Goal: Task Accomplishment & Management: Use online tool/utility

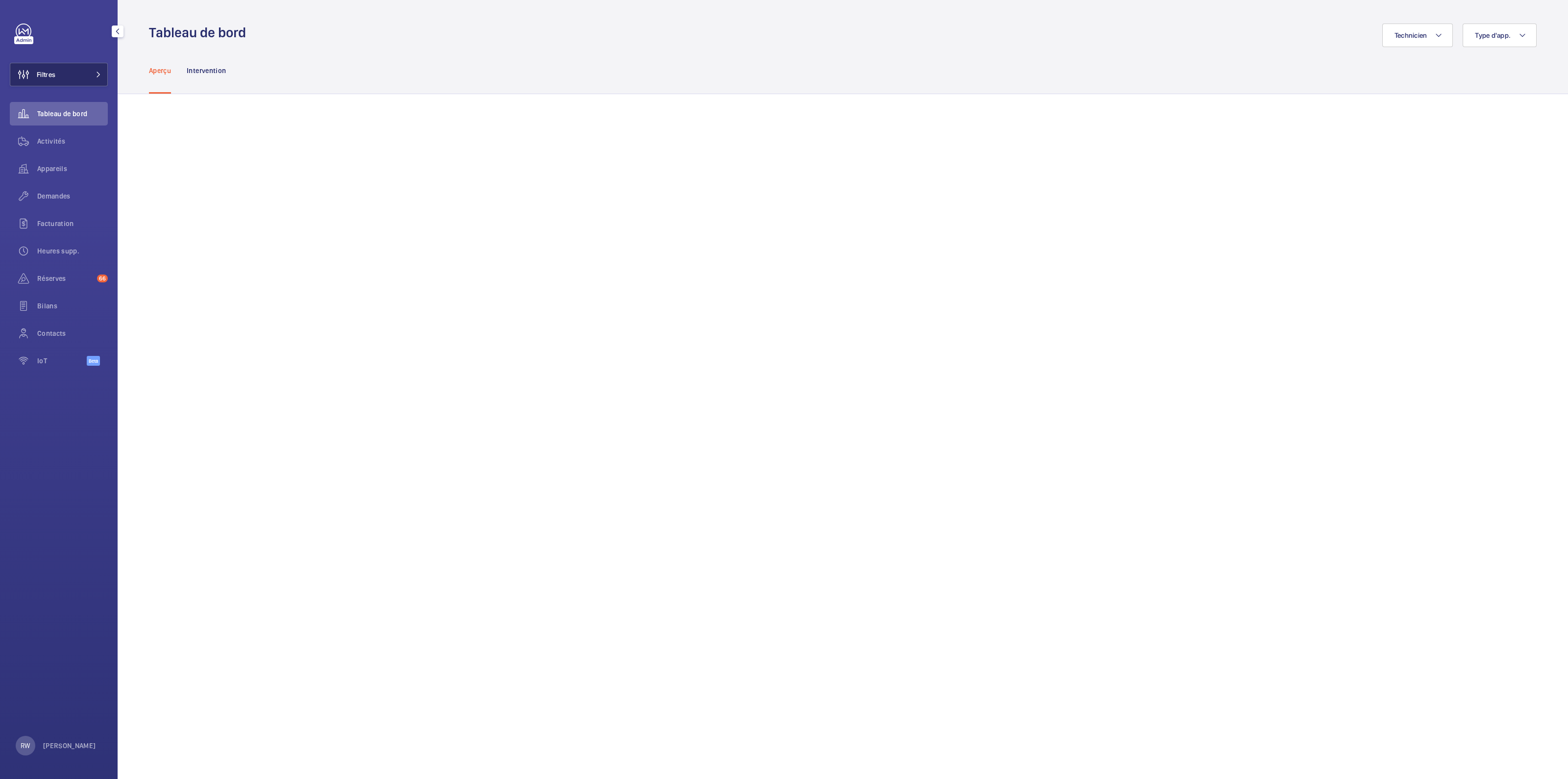
click at [62, 77] on button "Filtres" at bounding box center [58, 74] width 98 height 24
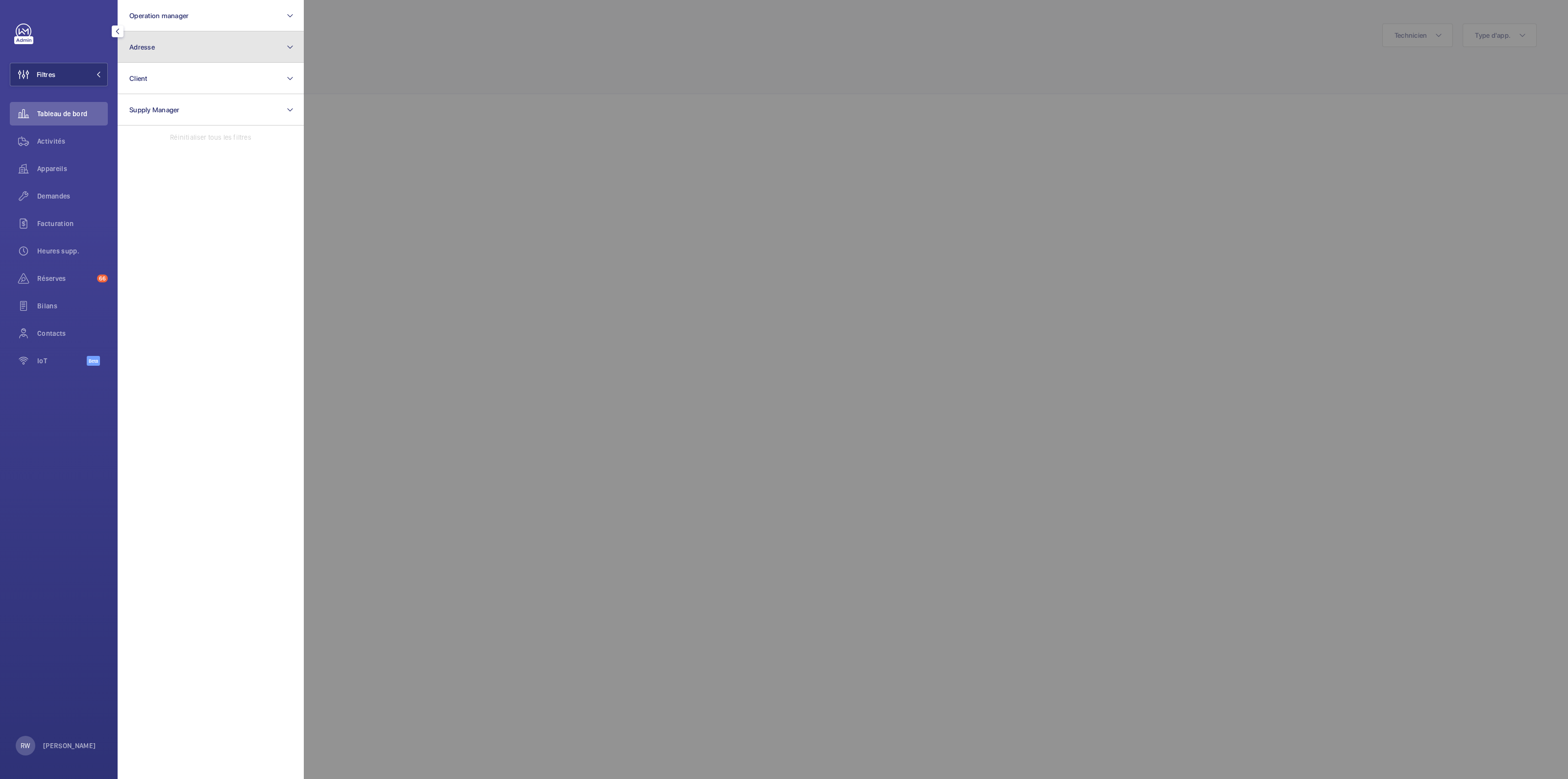
click at [162, 48] on button "Adresse" at bounding box center [211, 48] width 186 height 32
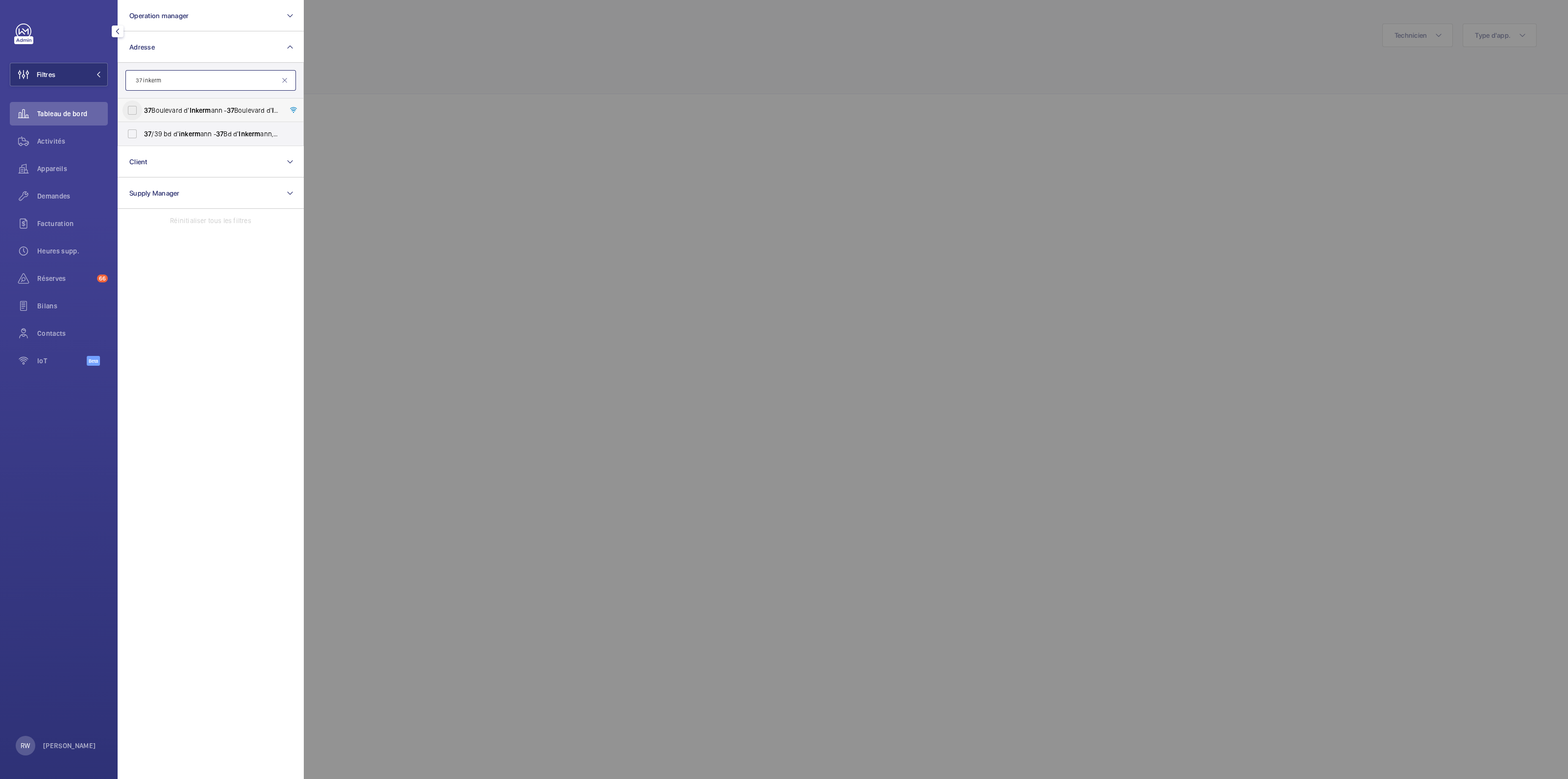
type input "37 inkerm"
click at [135, 110] on input "[STREET_ADDRESS] ann - [STREET_ADDRESS][PERSON_NAME]" at bounding box center [132, 110] width 19 height 19
checkbox input "true"
click at [139, 141] on input "37 /39 bd [PERSON_NAME] - 37 Bd [PERSON_NAME], [GEOGRAPHIC_DATA] 92200" at bounding box center [132, 134] width 19 height 19
checkbox input "true"
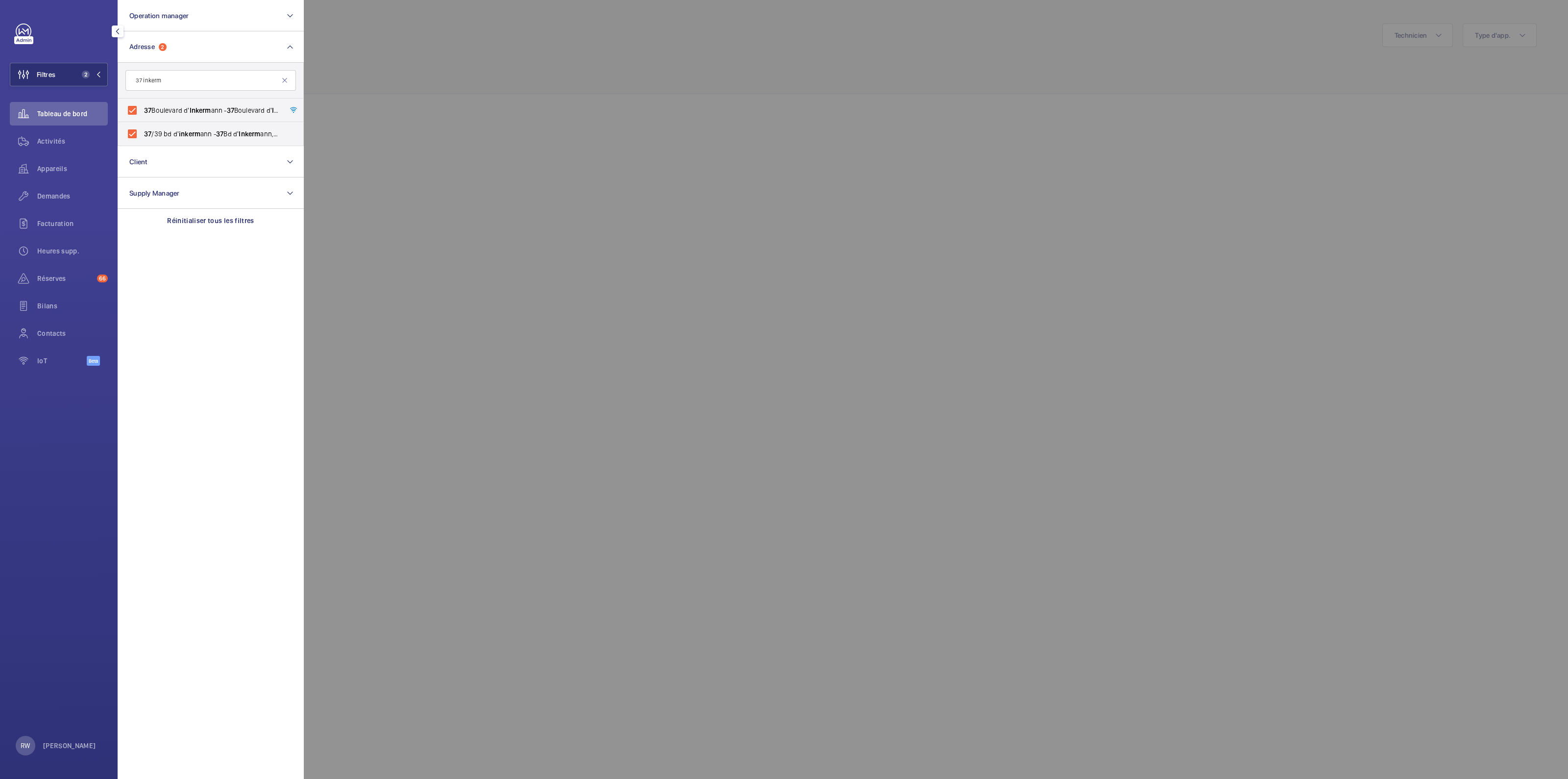
click at [633, 76] on div at bounding box center [1088, 389] width 1568 height 779
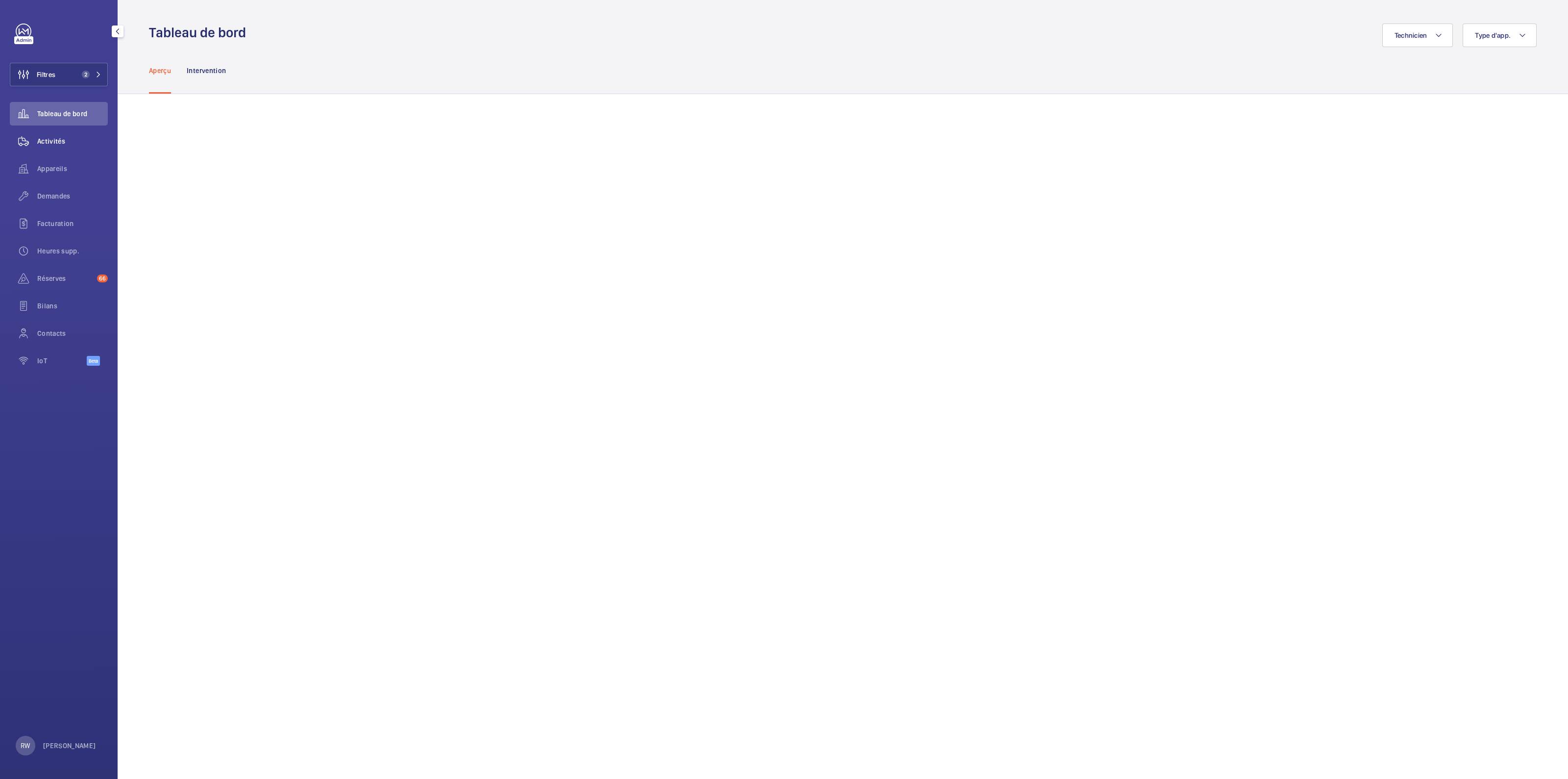
drag, startPoint x: 57, startPoint y: 150, endPoint x: 74, endPoint y: 157, distance: 18.4
click at [57, 150] on div "Activités" at bounding box center [58, 141] width 98 height 24
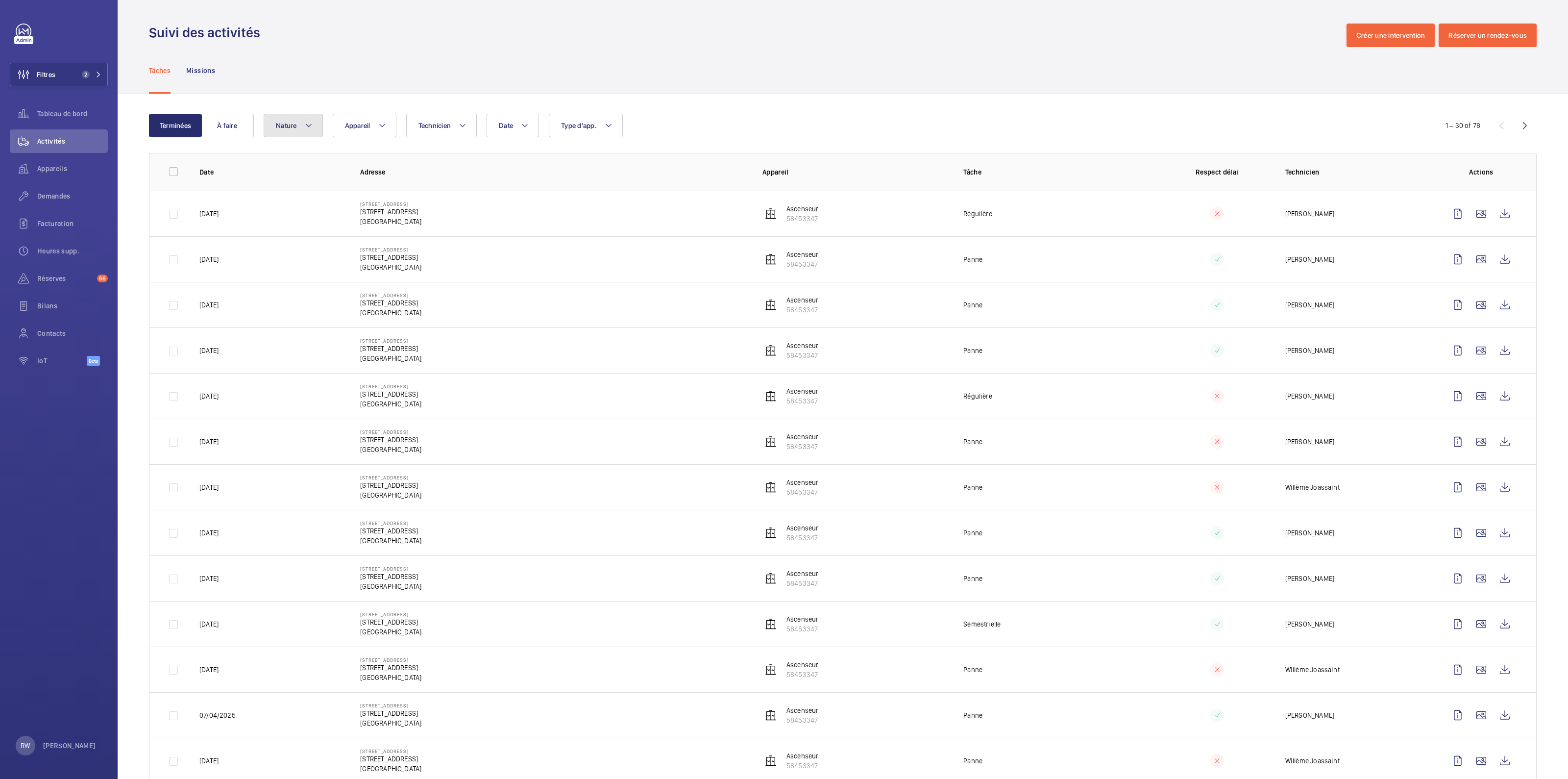
click at [298, 126] on button "Nature" at bounding box center [293, 125] width 59 height 24
click at [283, 250] on input "Réparation" at bounding box center [278, 250] width 19 height 19
checkbox input "true"
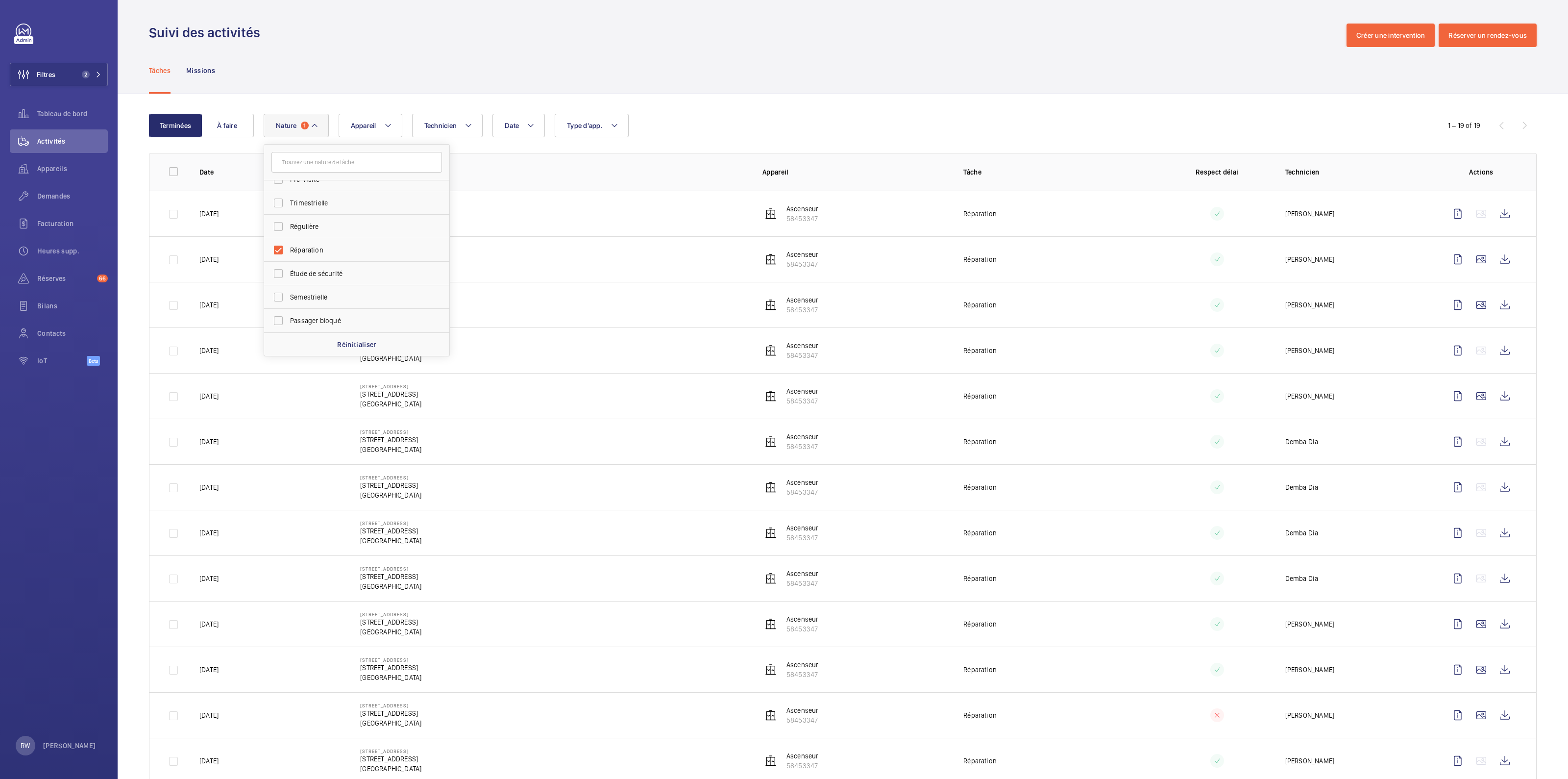
click at [639, 73] on div "Tâches Missions" at bounding box center [843, 70] width 1388 height 46
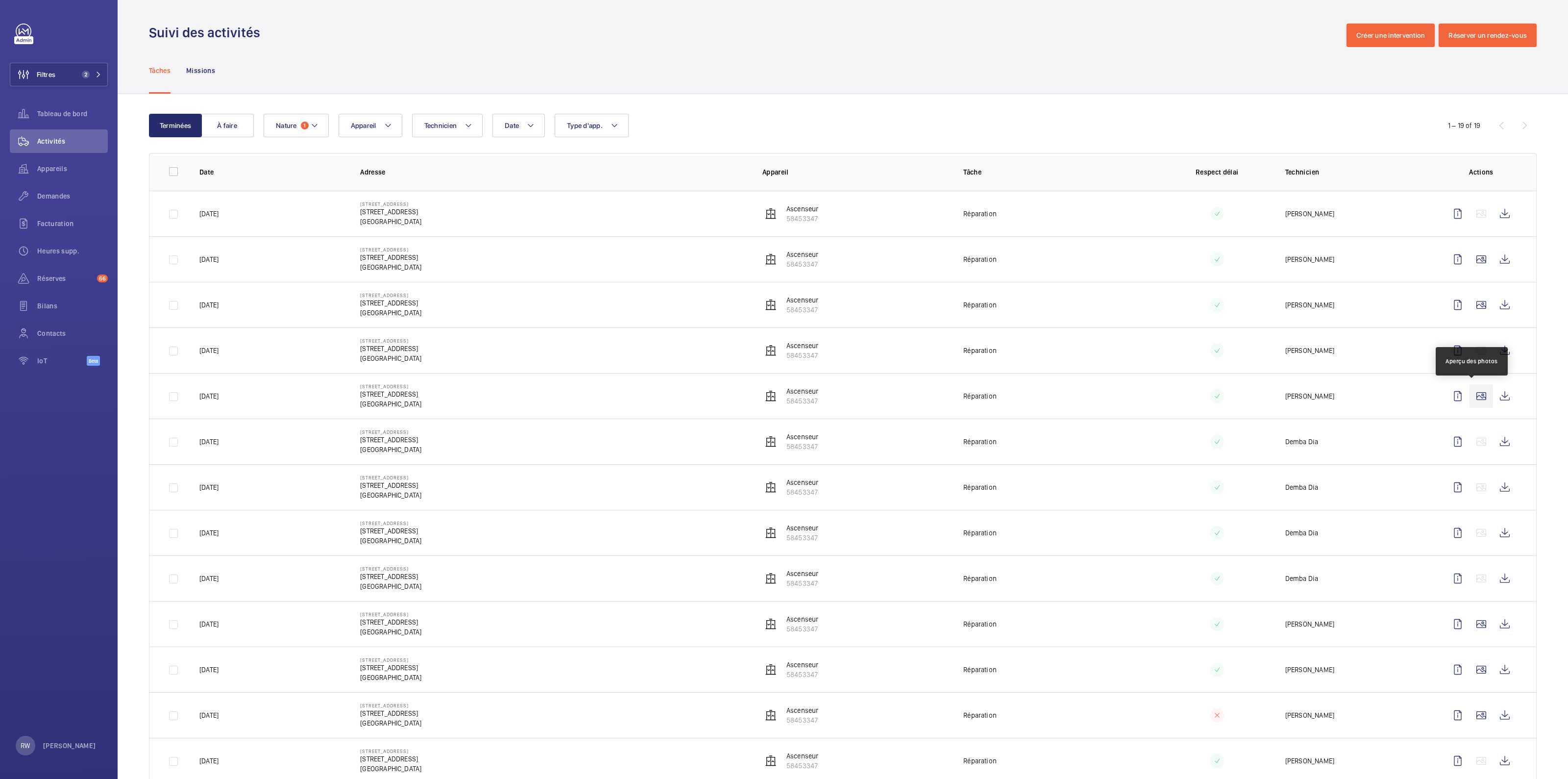
click at [1472, 396] on wm-front-icon-button at bounding box center [1481, 396] width 24 height 24
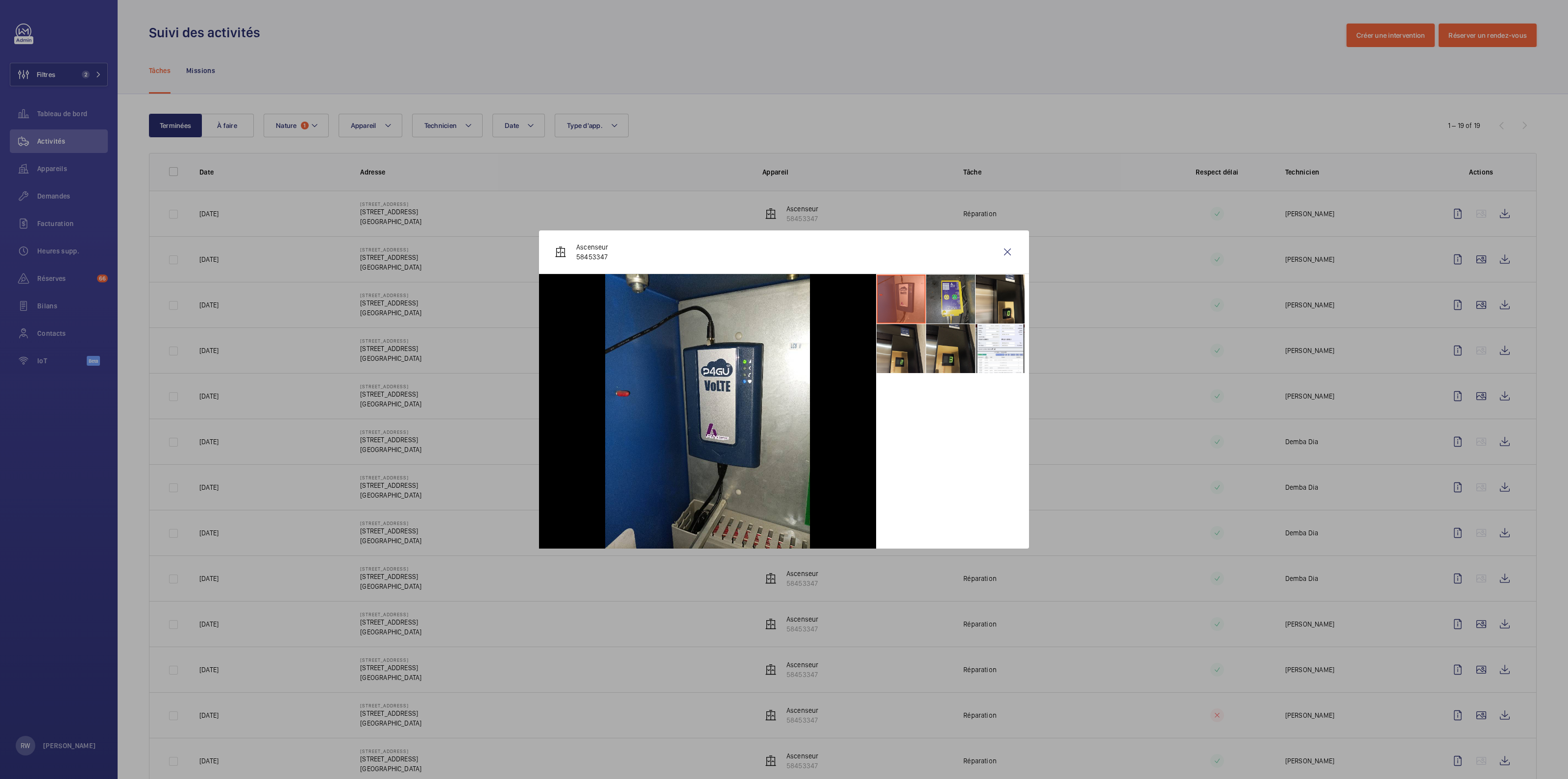
click at [968, 296] on li at bounding box center [950, 299] width 49 height 49
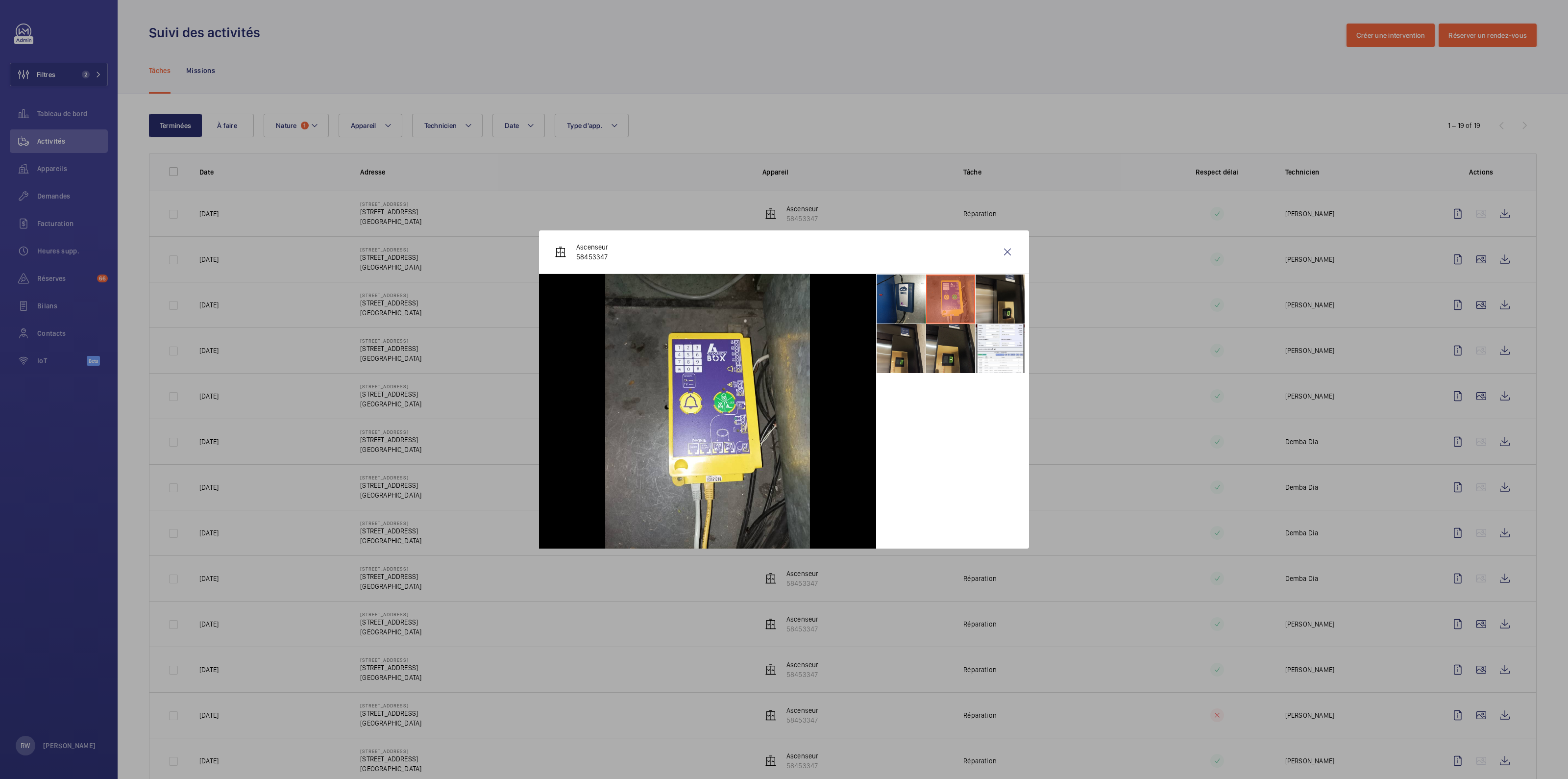
click at [1005, 306] on li at bounding box center [1000, 299] width 49 height 49
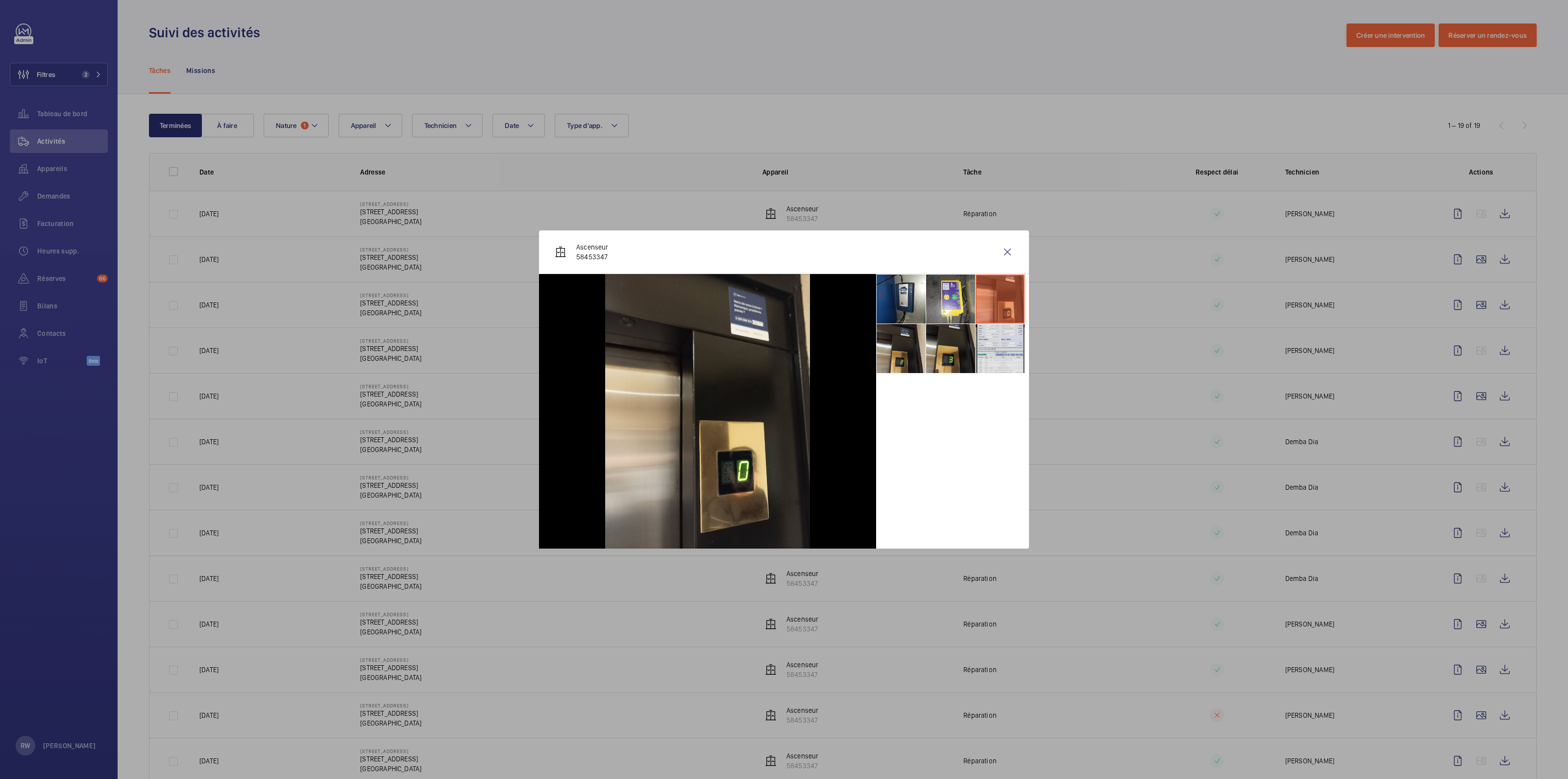
click at [1005, 352] on li at bounding box center [1000, 348] width 49 height 49
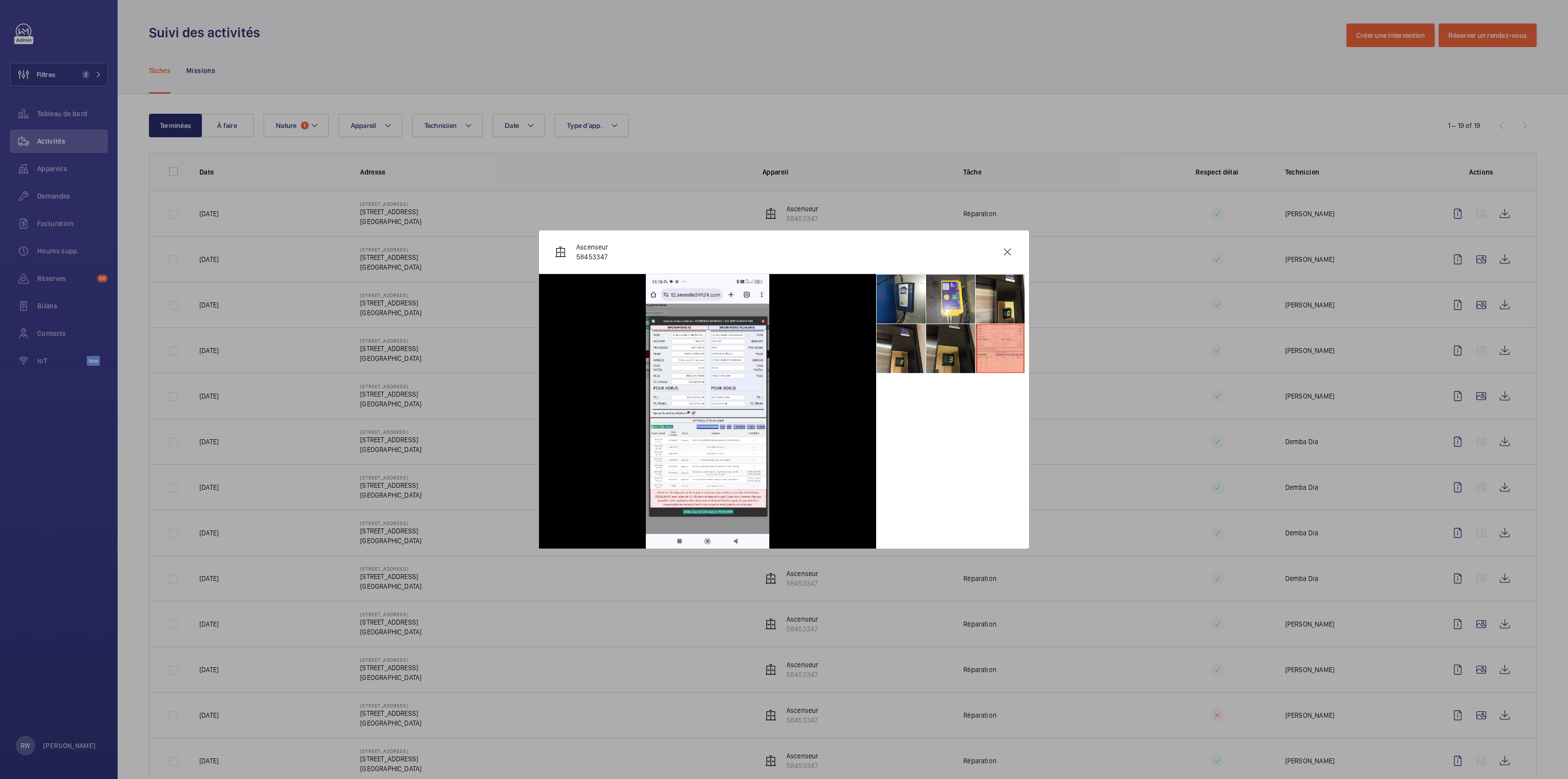
click at [953, 354] on li at bounding box center [950, 348] width 49 height 49
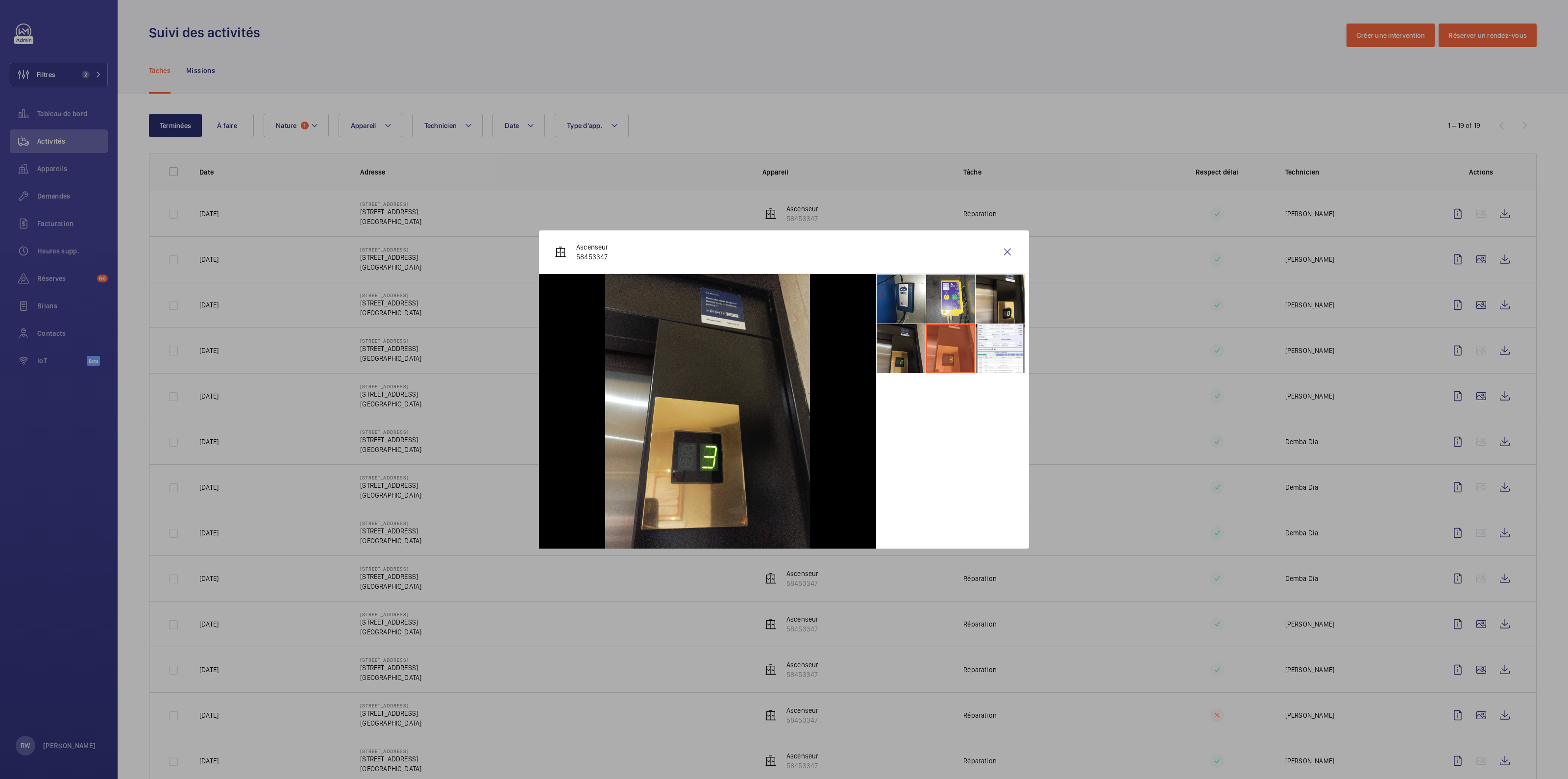
click at [908, 353] on li at bounding box center [901, 348] width 49 height 49
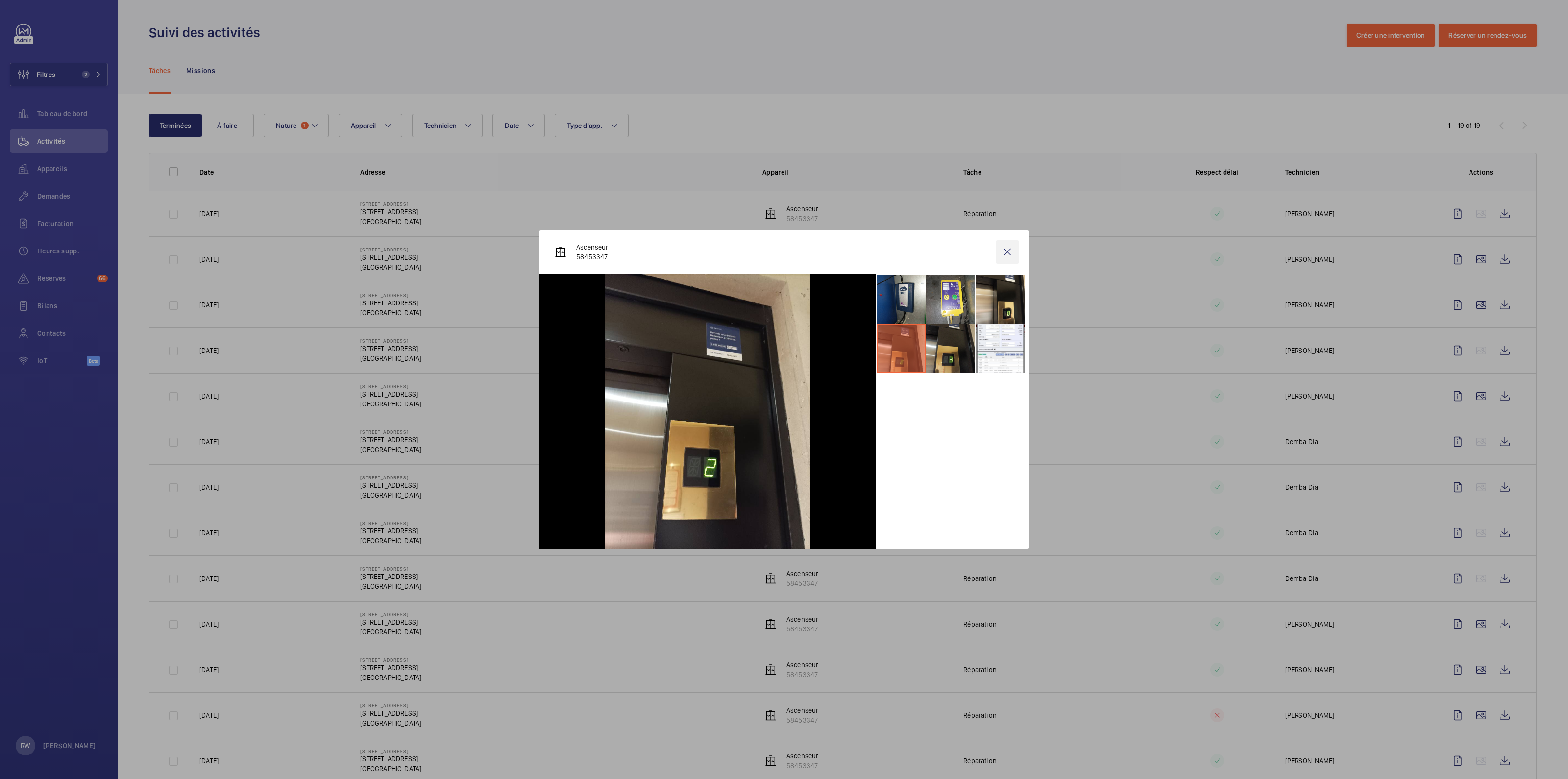
drag, startPoint x: 1006, startPoint y: 263, endPoint x: 1037, endPoint y: 298, distance: 46.8
click at [1007, 263] on wm-front-icon-button at bounding box center [1007, 252] width 24 height 24
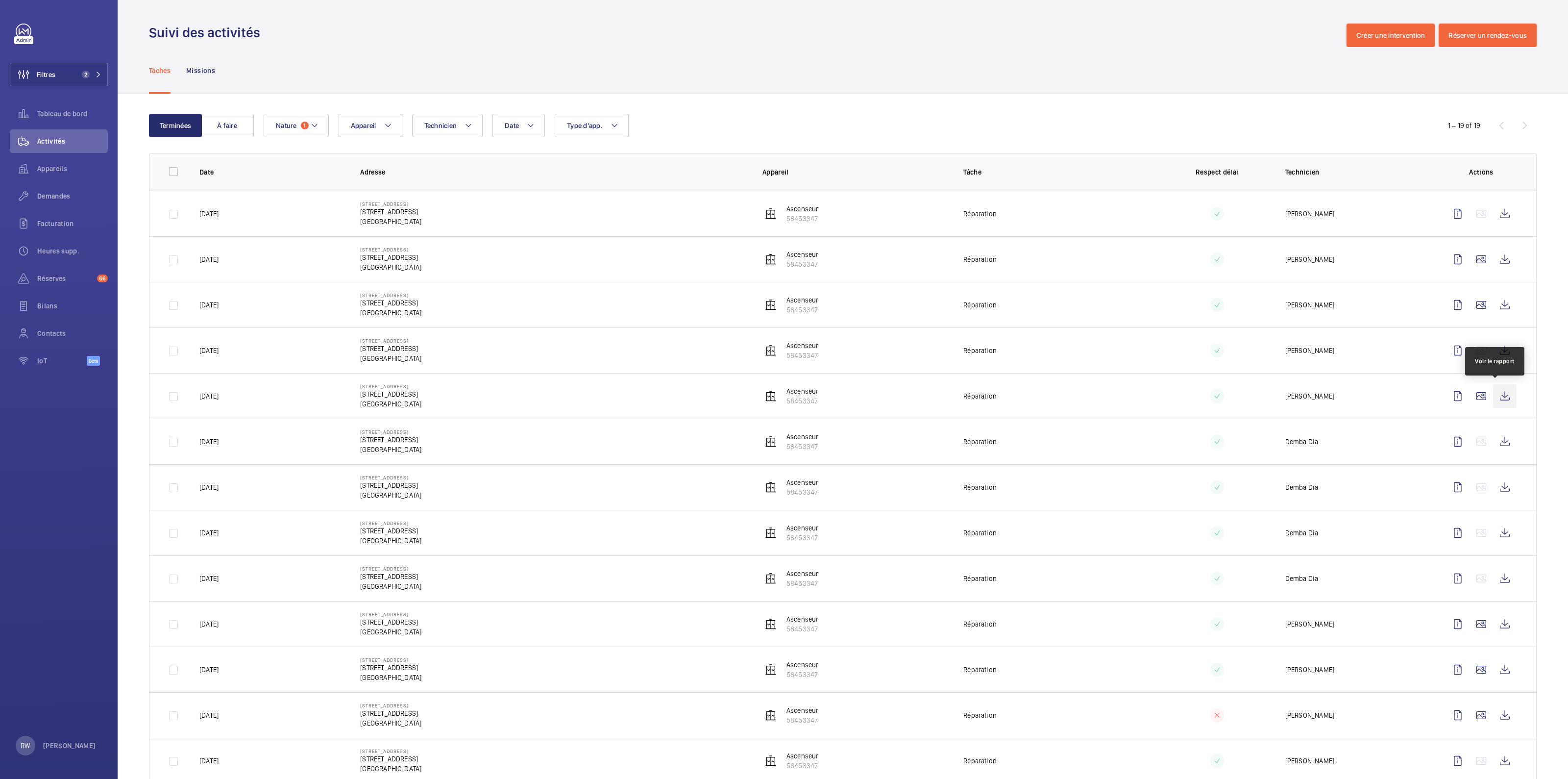
click at [1499, 396] on wm-front-icon-button at bounding box center [1505, 396] width 24 height 24
